Goal: Transaction & Acquisition: Purchase product/service

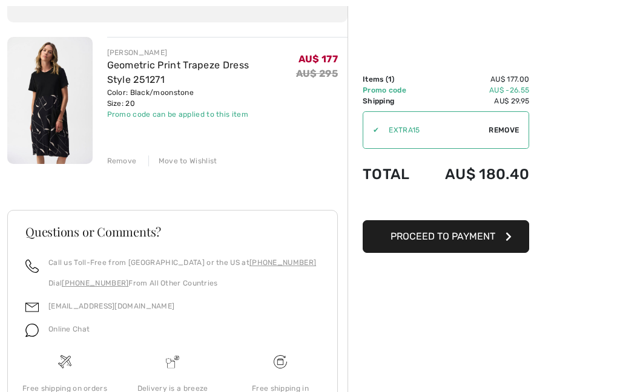
scroll to position [151, 0]
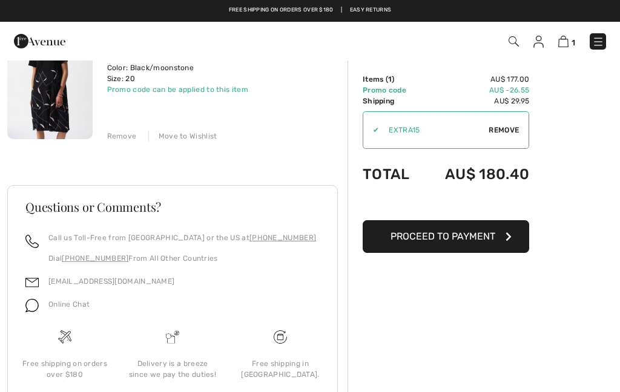
click at [567, 42] on img at bounding box center [563, 42] width 10 height 12
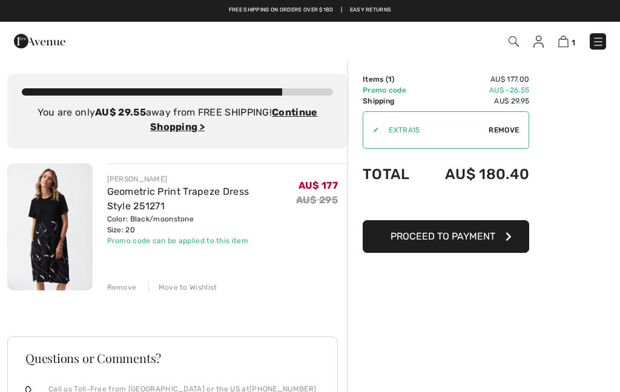
checkbox input "true"
click at [567, 39] on img at bounding box center [563, 42] width 10 height 12
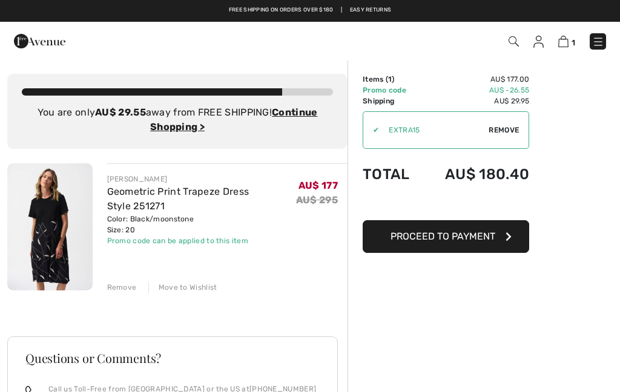
click at [601, 39] on img at bounding box center [598, 42] width 12 height 12
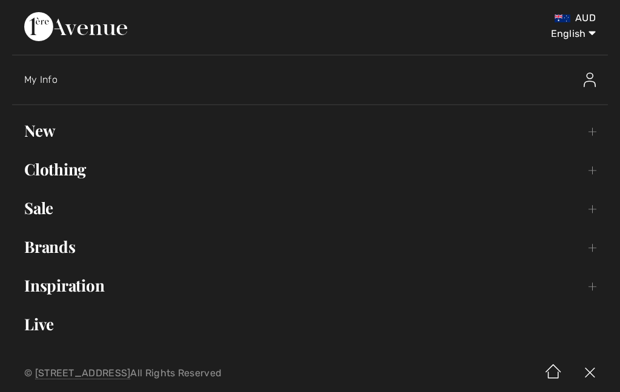
click at [409, 198] on link "Sale Toggle submenu" at bounding box center [310, 208] width 596 height 27
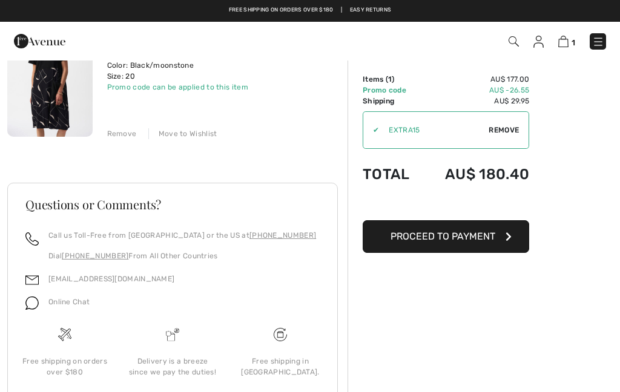
scroll to position [141, 0]
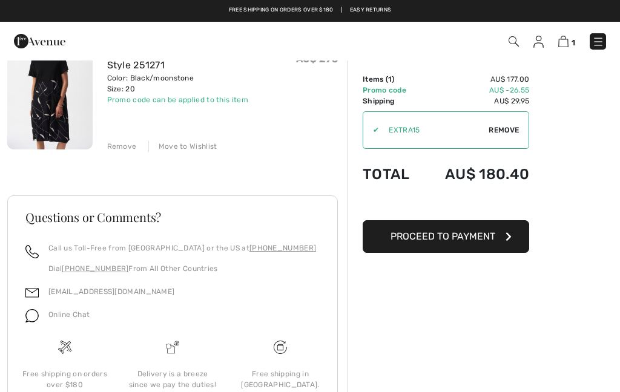
click at [506, 240] on icon "button" at bounding box center [509, 237] width 6 height 10
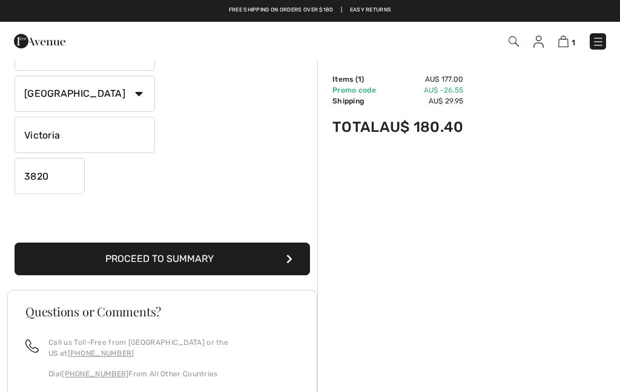
scroll to position [294, 0]
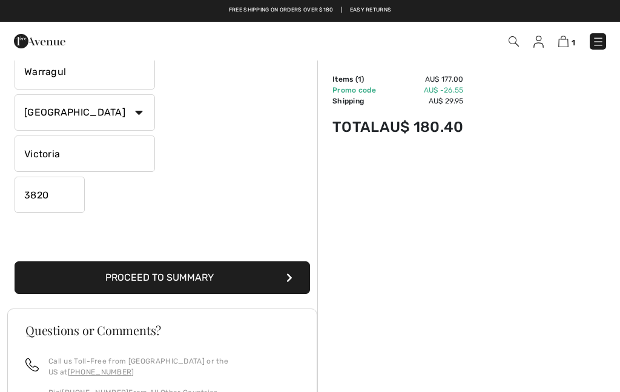
click at [488, 257] on div "Order Summary Details Items ( 1 ) AU$ 177.00 Promo code AU$ -26.55 Shipping AU$…" at bounding box center [468, 171] width 303 height 810
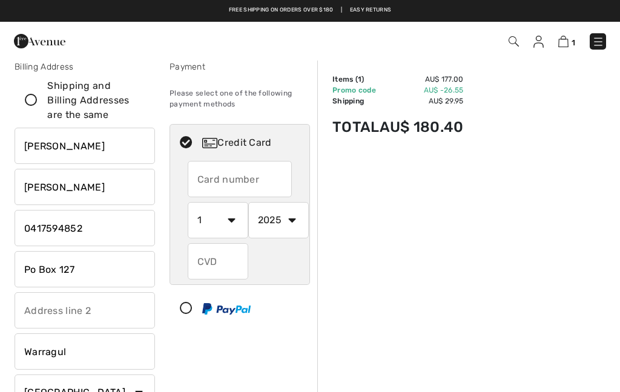
scroll to position [13, 0]
click at [219, 177] on input "text" at bounding box center [240, 180] width 105 height 36
radio input "true"
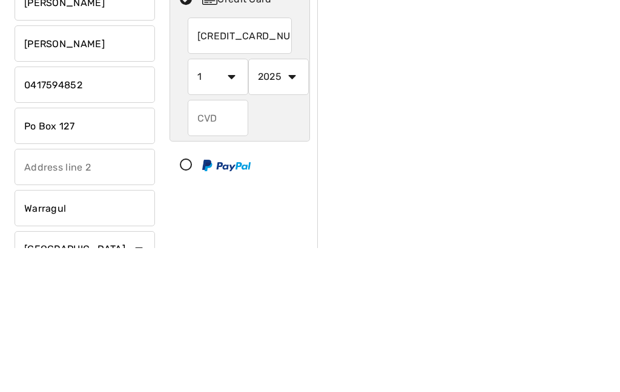
type input "5163232006544796"
click at [235, 203] on select "1 2 3 4 5 6 7 8 9 10 11 12" at bounding box center [218, 221] width 61 height 36
radio input "true"
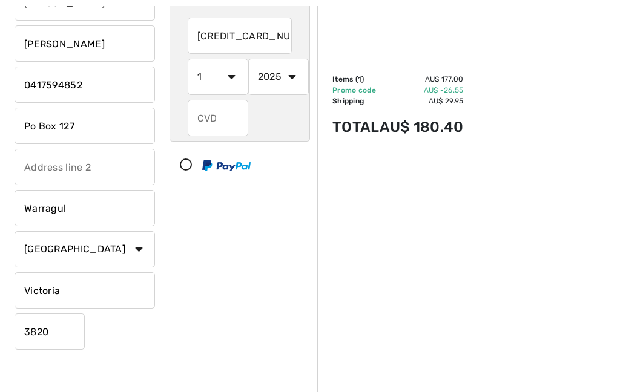
select select "6"
click at [295, 78] on select "2025 2026 2027 2028 2029 2030 2031 2032 2033 2034 2035" at bounding box center [278, 77] width 61 height 36
radio input "true"
select select "2027"
click at [216, 116] on input "text" at bounding box center [218, 118] width 61 height 36
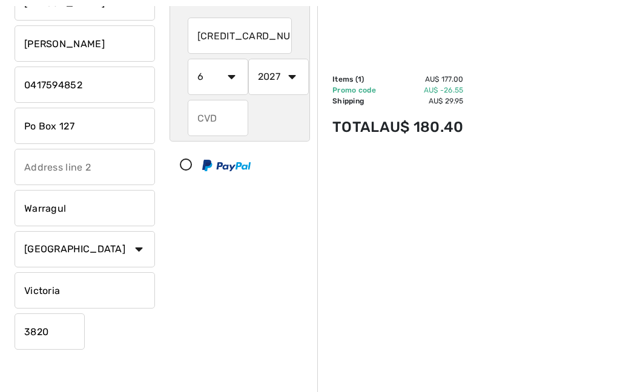
radio input "true"
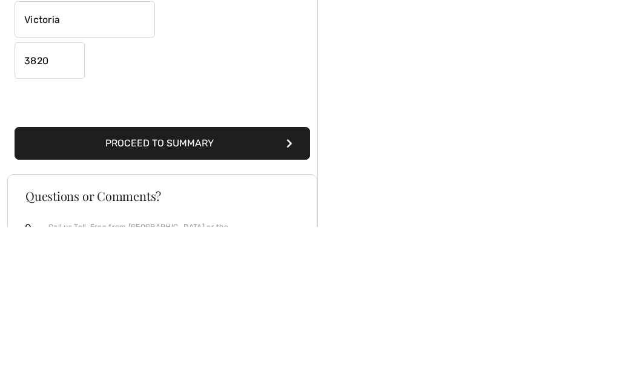
scroll to position [263, 0]
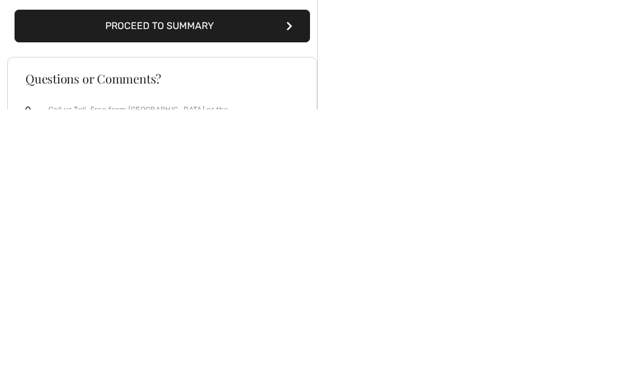
type input "488"
click at [262, 292] on button "Proceed to Summary" at bounding box center [163, 308] width 296 height 33
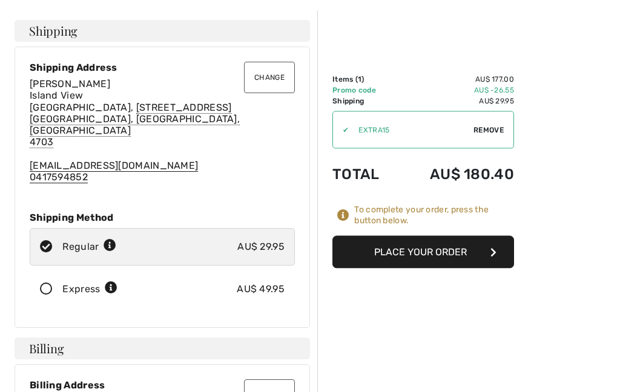
scroll to position [49, 0]
click at [435, 257] on button "Place Your Order" at bounding box center [423, 252] width 182 height 33
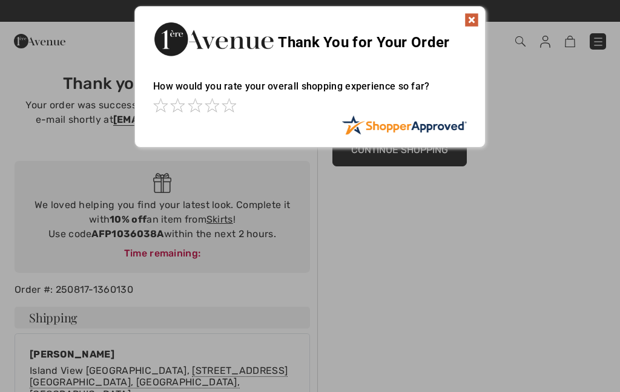
click at [478, 15] on img at bounding box center [471, 20] width 15 height 15
